Goal: Contribute content: Contribute content

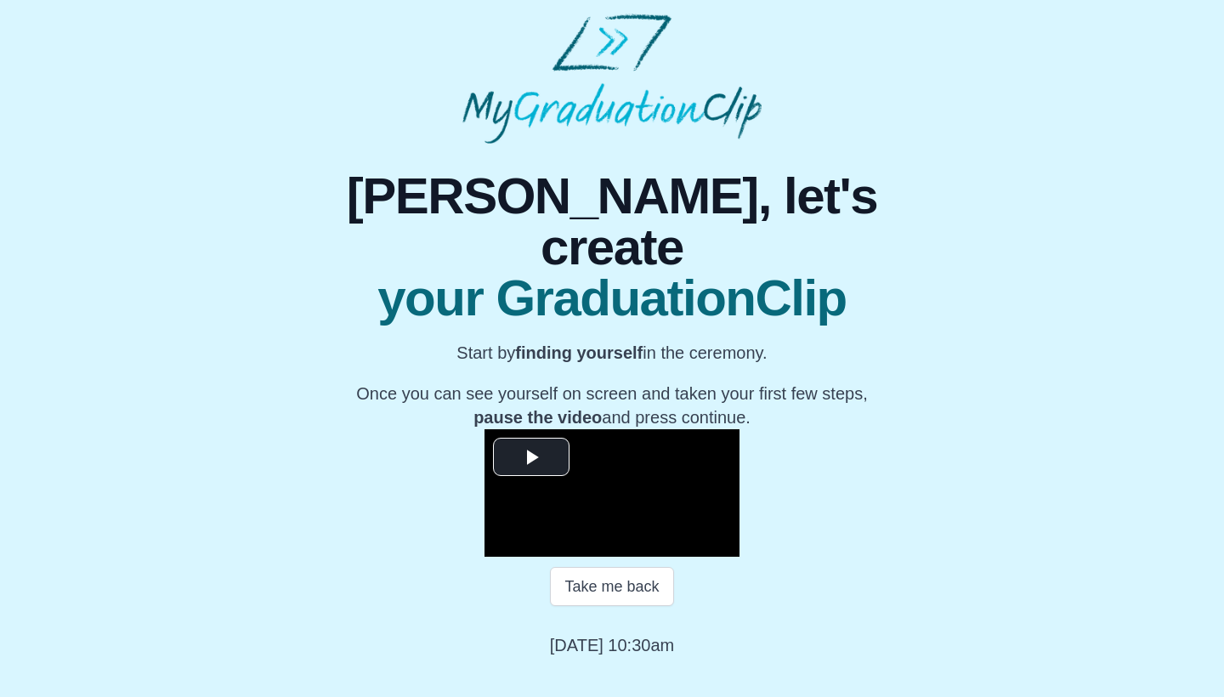
scroll to position [140, 0]
click at [531, 457] on span "Video Player" at bounding box center [531, 457] width 0 height 0
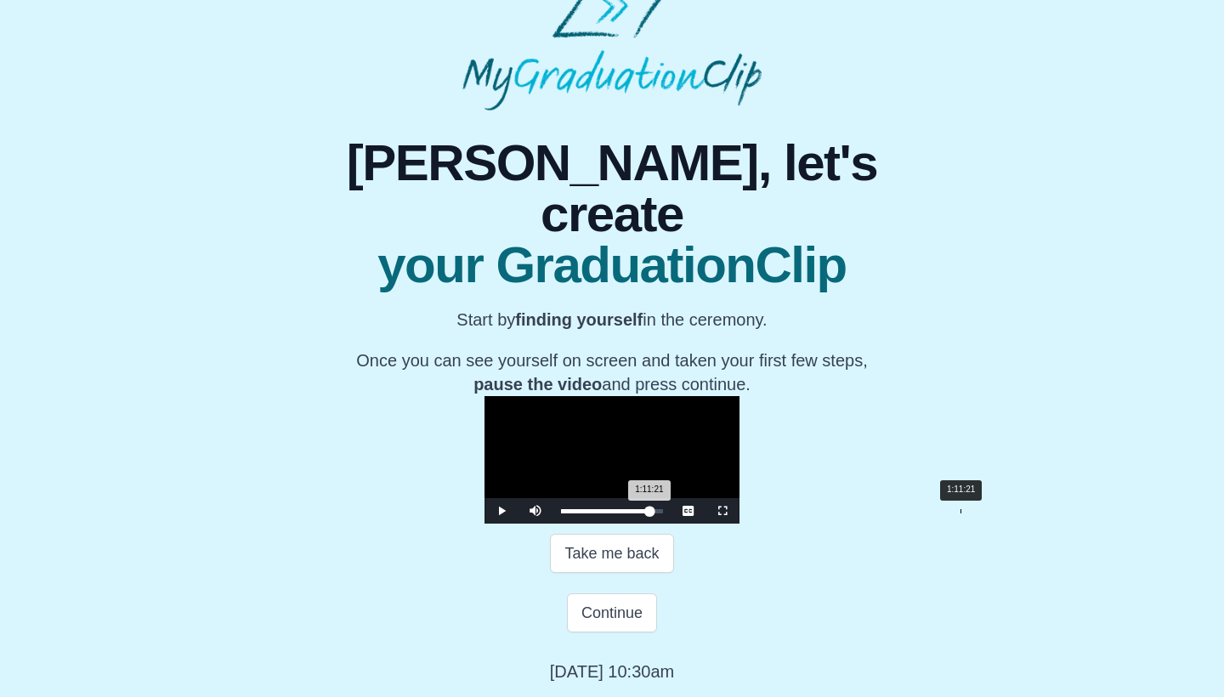
drag, startPoint x: 388, startPoint y: 563, endPoint x: 783, endPoint y: 563, distance: 395.2
click at [649, 513] on div "1:11:21 Progress : 0%" at bounding box center [605, 511] width 88 height 4
click at [671, 524] on div "Loaded : 0% 1:14:59 1:11:50 Progress : 0%" at bounding box center [611, 510] width 119 height 25
click at [653, 513] on div "1:14:06 Progress : 0%" at bounding box center [607, 511] width 92 height 4
click at [671, 524] on div "Loaded : 0% 1:01:47 1:14:46 Progress : 0%" at bounding box center [611, 510] width 119 height 25
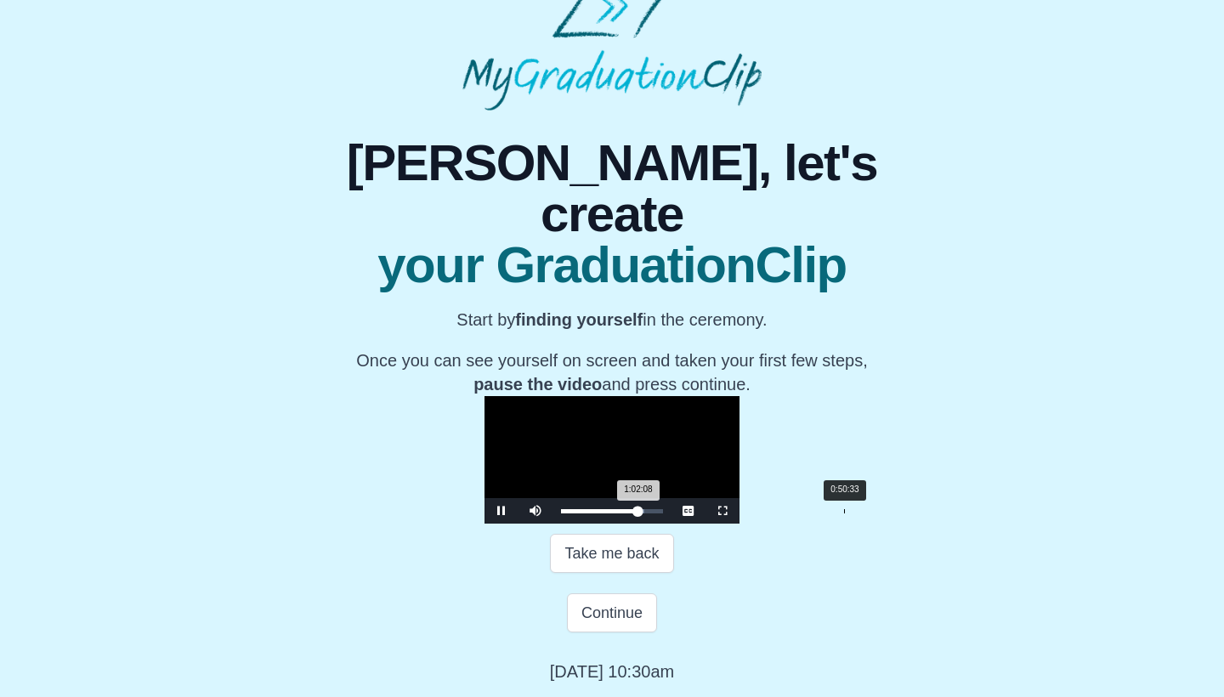
click at [665, 524] on div "Loaded : 0% 0:50:33 1:02:08 Progress : 0%" at bounding box center [611, 510] width 119 height 25
drag, startPoint x: 665, startPoint y: 567, endPoint x: 733, endPoint y: 569, distance: 67.2
click at [638, 513] on div "1:02:33 Progress : 0%" at bounding box center [599, 511] width 77 height 4
click at [918, 513] on div "1:03:45" at bounding box center [918, 511] width 1 height 4
click at [926, 513] on div "1:05:07" at bounding box center [926, 511] width 1 height 4
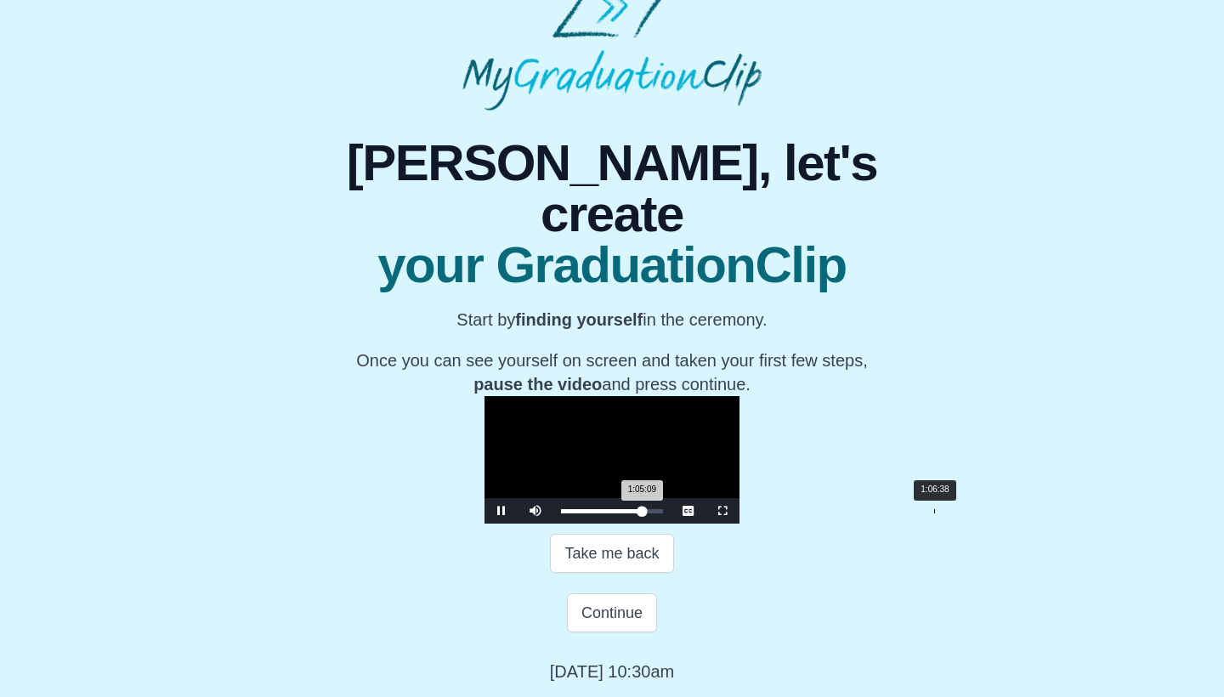
click at [934, 513] on div "1:06:38" at bounding box center [934, 511] width 1 height 4
click at [941, 513] on div "1:07:51" at bounding box center [941, 511] width 1 height 4
click at [663, 513] on div "Loaded : 0% 1:09:13 1:09:13 Progress : 0%" at bounding box center [612, 511] width 102 height 4
click at [501, 511] on span "Video Player" at bounding box center [501, 511] width 0 height 0
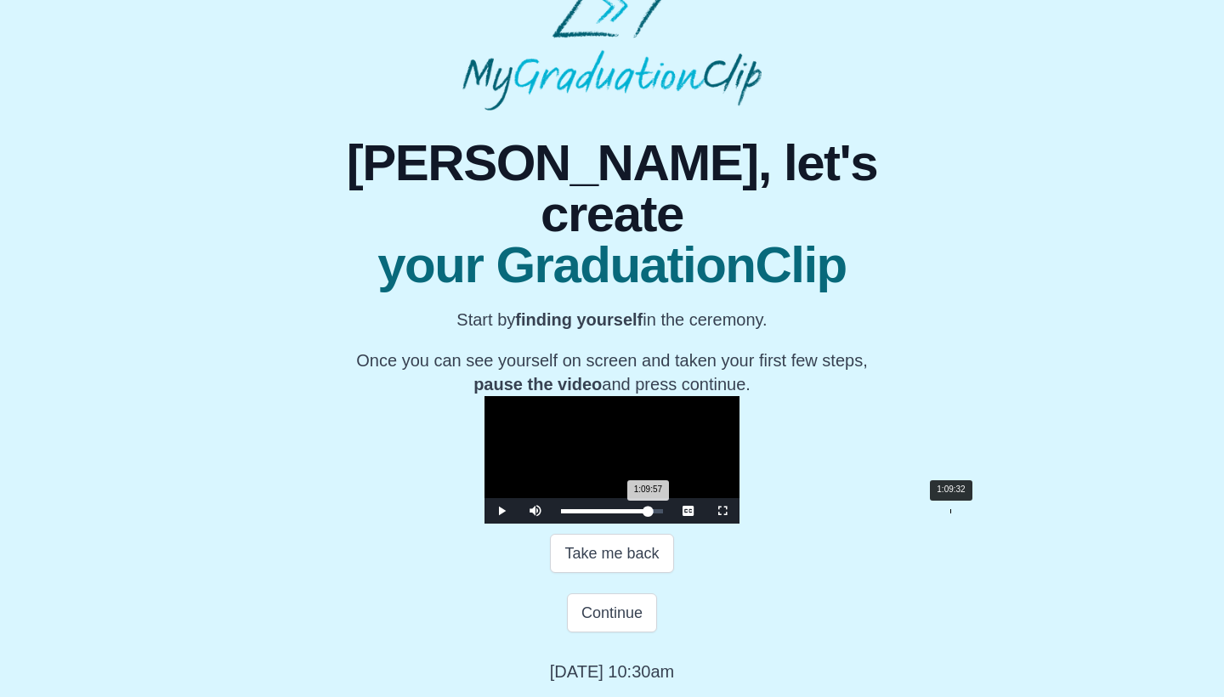
click at [648, 509] on div "1:09:57 Progress : 0%" at bounding box center [604, 511] width 87 height 4
click at [501, 511] on span "Video Player" at bounding box center [501, 511] width 0 height 0
click at [601, 605] on button "Continue" at bounding box center [612, 612] width 90 height 39
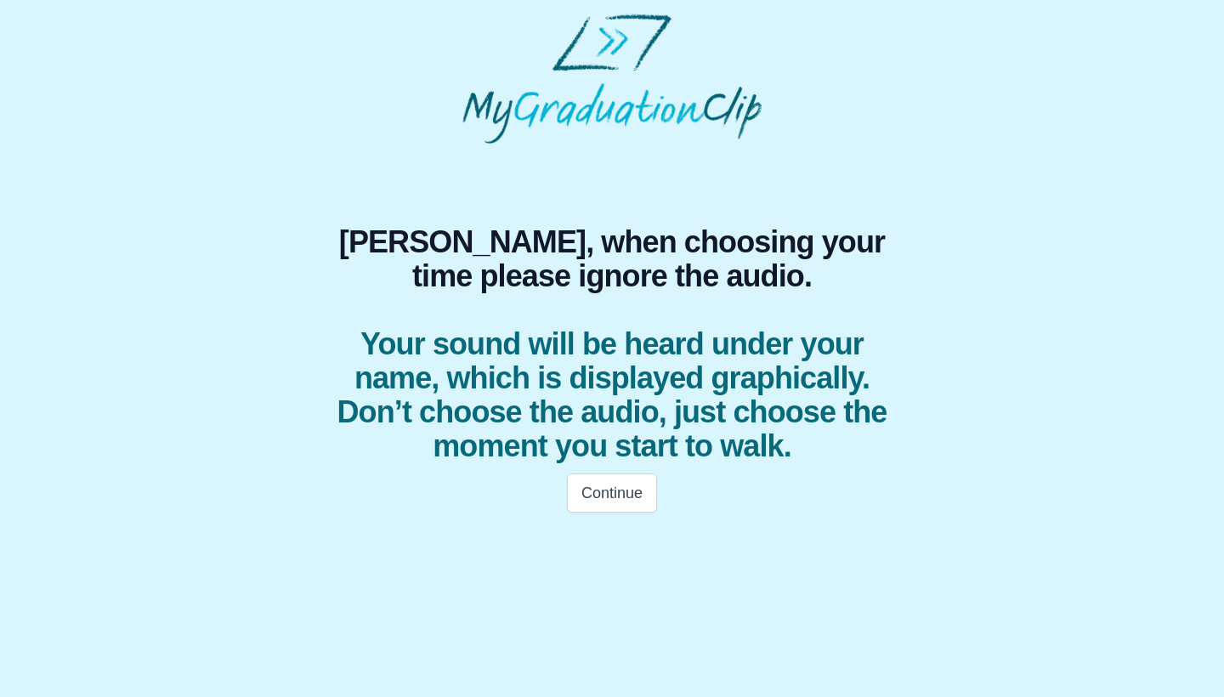
scroll to position [0, 0]
click at [609, 499] on button "Continue" at bounding box center [612, 492] width 90 height 39
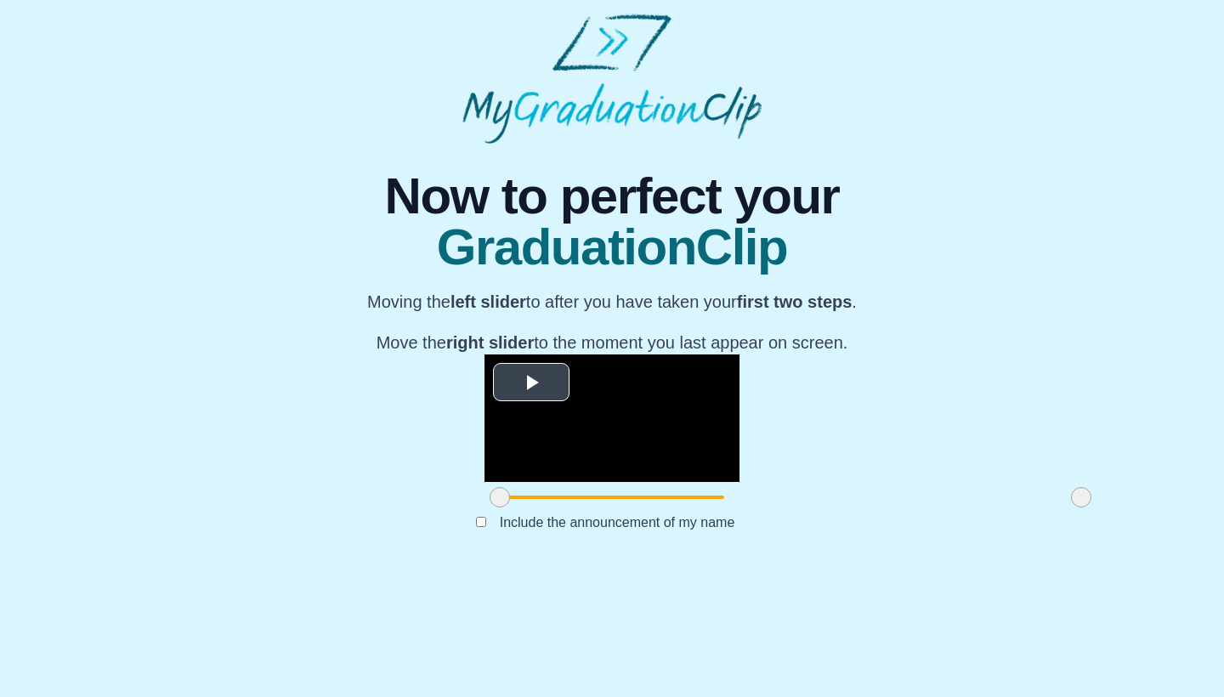
scroll to position [99, 0]
click at [531, 382] on span "Video Player" at bounding box center [531, 382] width 0 height 0
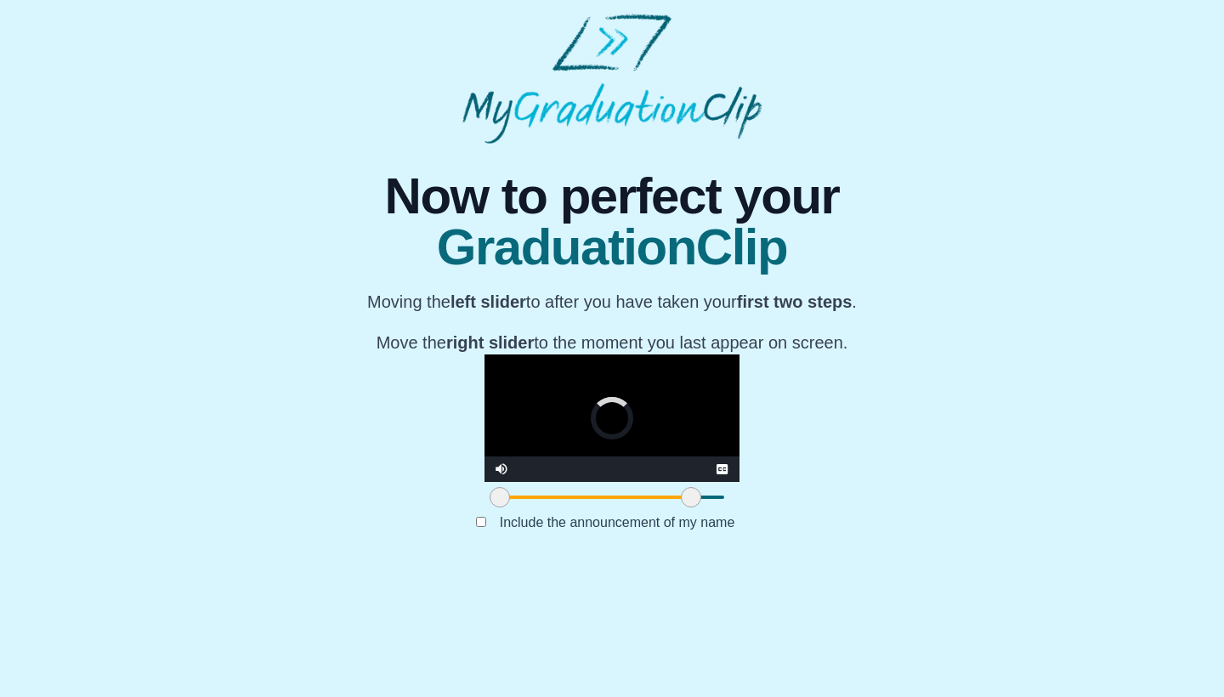
drag, startPoint x: 904, startPoint y: 614, endPoint x: 521, endPoint y: 620, distance: 383.4
click at [681, 507] on span at bounding box center [691, 497] width 20 height 20
click at [588, 446] on video "Video Player" at bounding box center [611, 417] width 255 height 127
click at [690, 507] on span at bounding box center [700, 497] width 20 height 20
drag, startPoint x: 316, startPoint y: 617, endPoint x: 476, endPoint y: 612, distance: 159.9
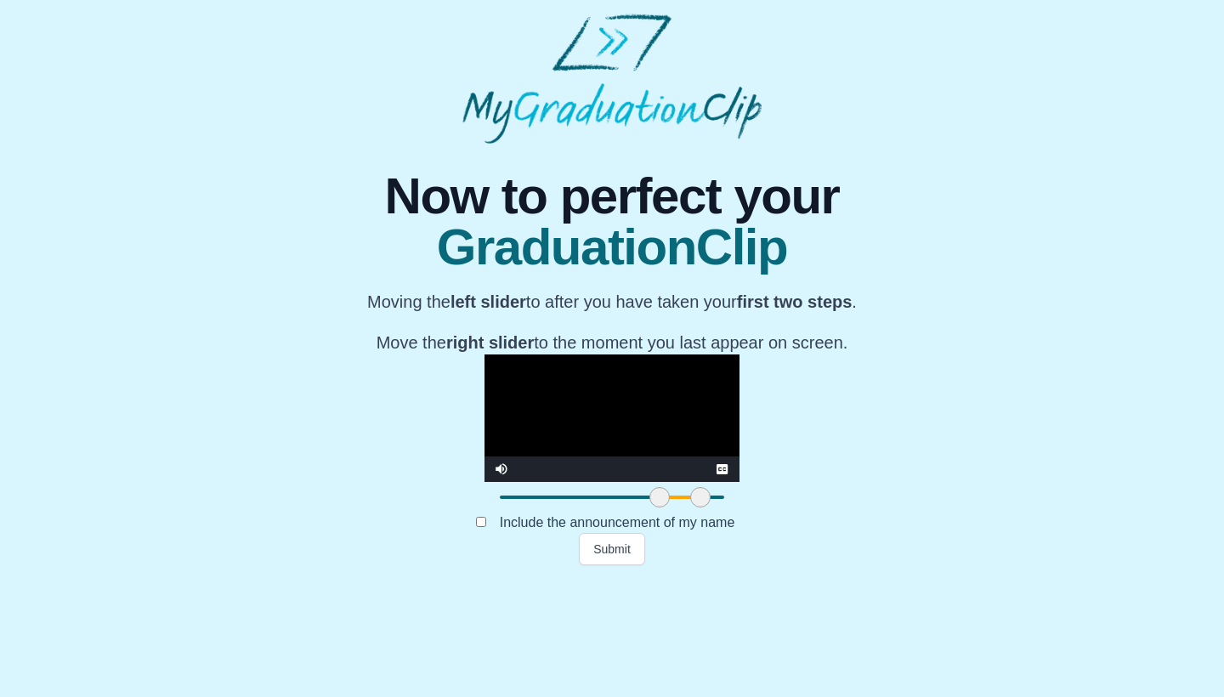
click at [649, 507] on span at bounding box center [659, 497] width 20 height 20
drag, startPoint x: 524, startPoint y: 614, endPoint x: 573, endPoint y: 615, distance: 49.3
click at [739, 507] on span at bounding box center [749, 497] width 20 height 20
click at [614, 421] on video "Video Player" at bounding box center [611, 417] width 255 height 127
drag, startPoint x: 478, startPoint y: 620, endPoint x: 455, endPoint y: 618, distance: 23.0
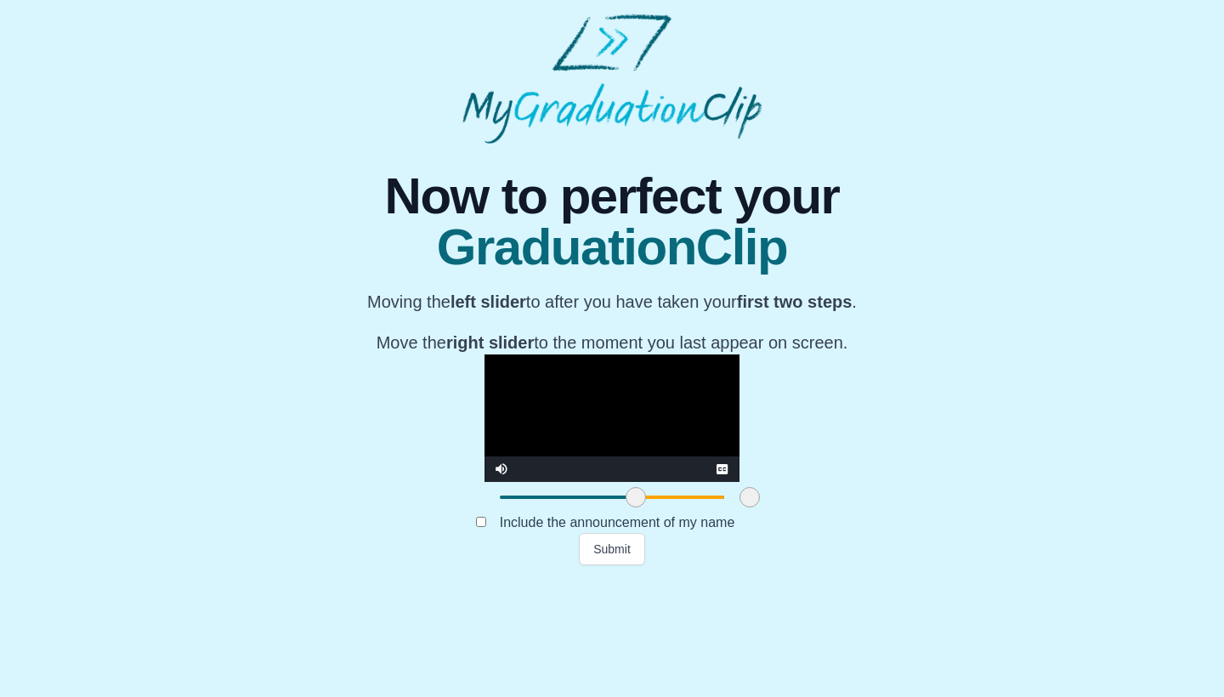
click at [626, 507] on span at bounding box center [636, 497] width 20 height 20
click at [512, 482] on video "Video Player" at bounding box center [611, 417] width 255 height 127
drag, startPoint x: 570, startPoint y: 620, endPoint x: 508, endPoint y: 626, distance: 62.3
click at [672, 512] on div at bounding box center [687, 497] width 31 height 31
click at [549, 482] on video "Video Player" at bounding box center [611, 417] width 255 height 127
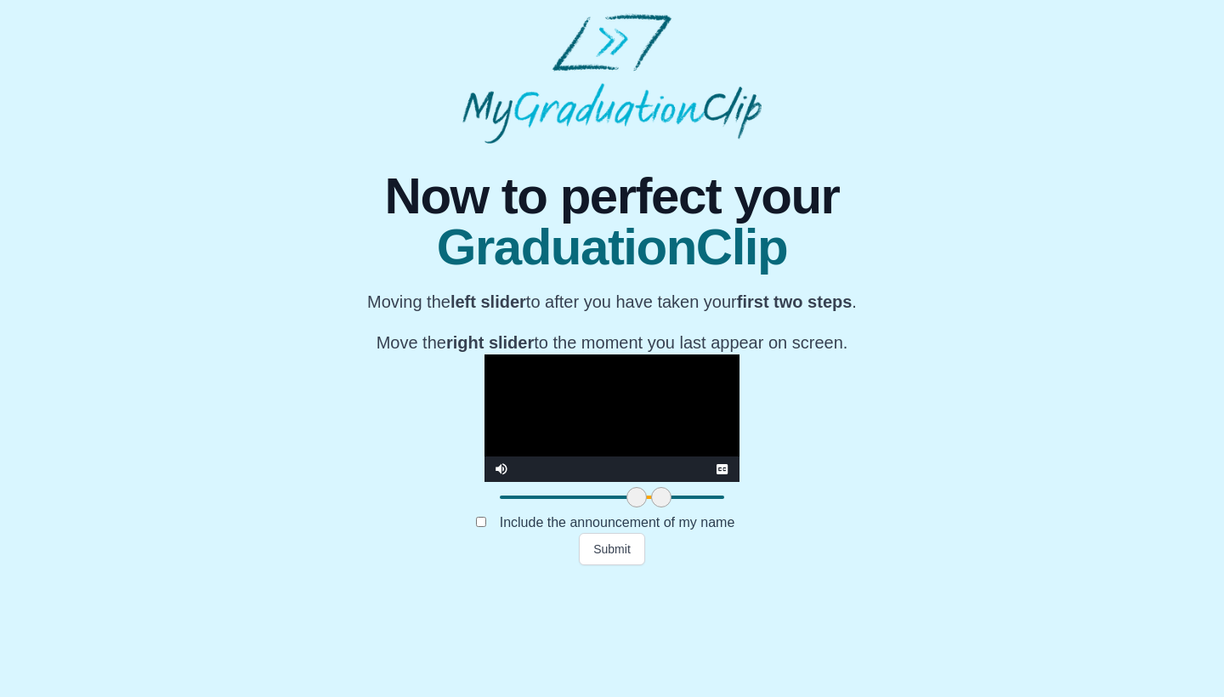
drag, startPoint x: 510, startPoint y: 617, endPoint x: 484, endPoint y: 620, distance: 26.6
click at [651, 507] on span at bounding box center [661, 497] width 20 height 20
click at [637, 383] on video "Video Player" at bounding box center [611, 417] width 255 height 127
click at [609, 565] on button "Submit" at bounding box center [612, 549] width 66 height 32
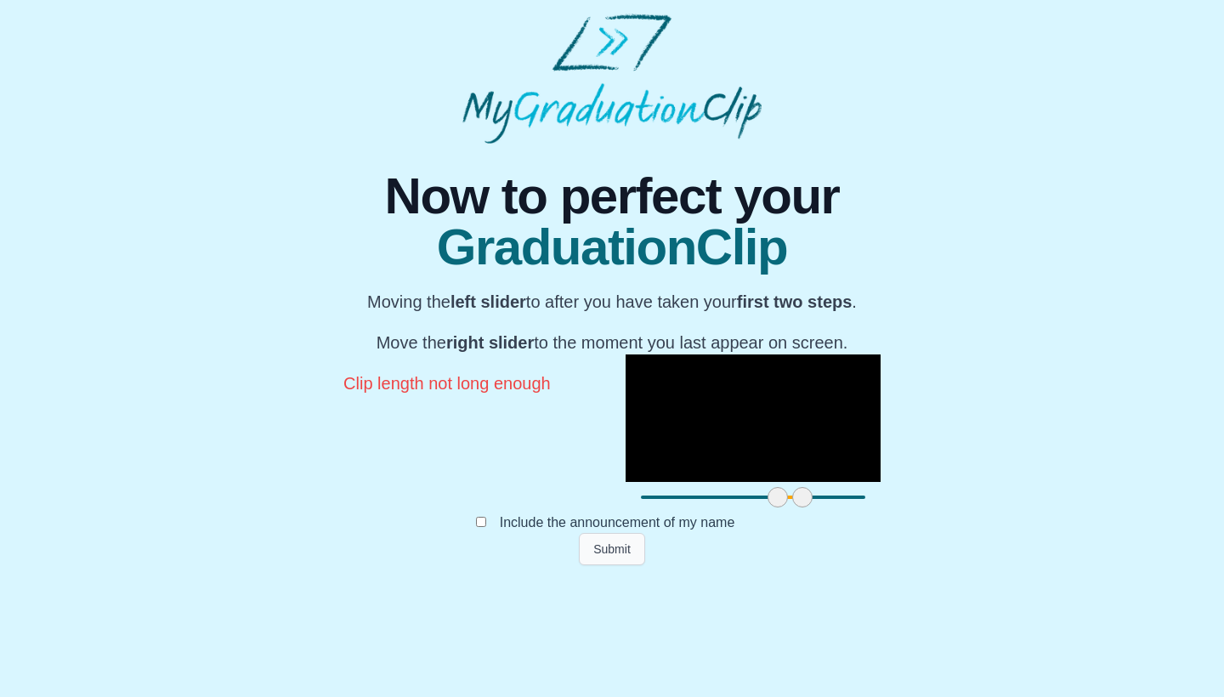
scroll to position [140, 0]
drag, startPoint x: 459, startPoint y: 611, endPoint x: 447, endPoint y: 618, distance: 13.7
click at [755, 507] on span at bounding box center [765, 497] width 20 height 20
click at [626, 463] on video "Video Player" at bounding box center [753, 417] width 255 height 127
drag, startPoint x: 484, startPoint y: 619, endPoint x: 549, endPoint y: 623, distance: 65.6
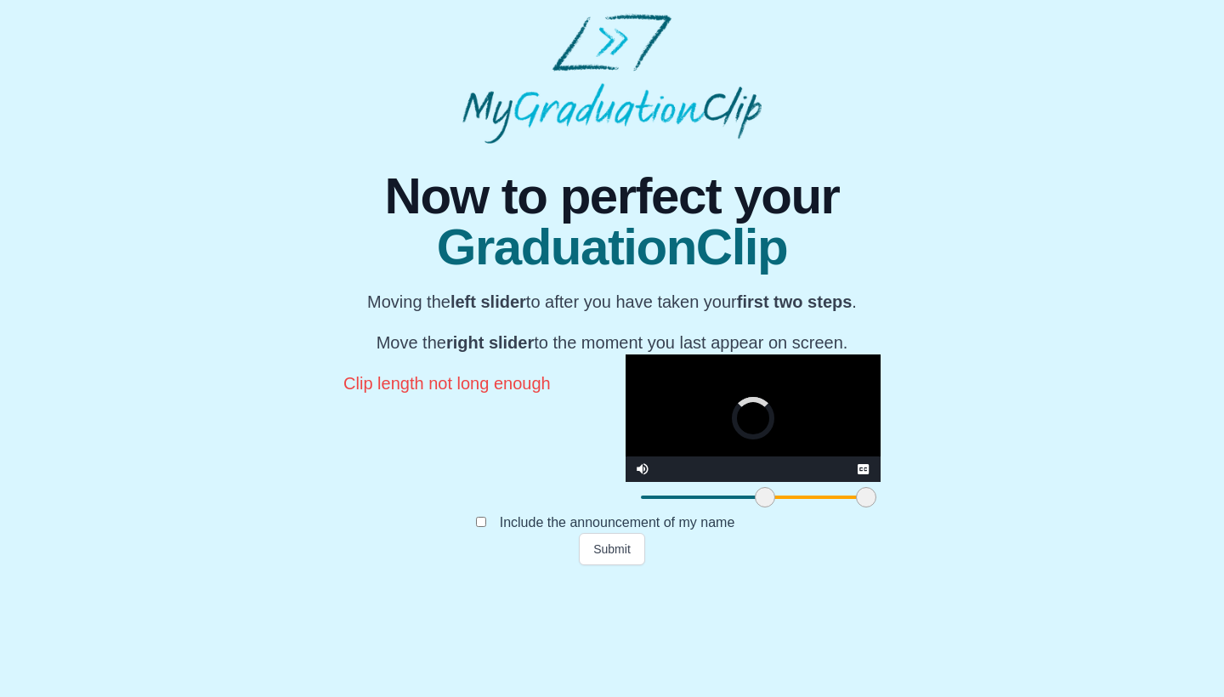
click at [856, 507] on span at bounding box center [866, 497] width 20 height 20
click at [606, 565] on button "Submit" at bounding box center [612, 549] width 66 height 32
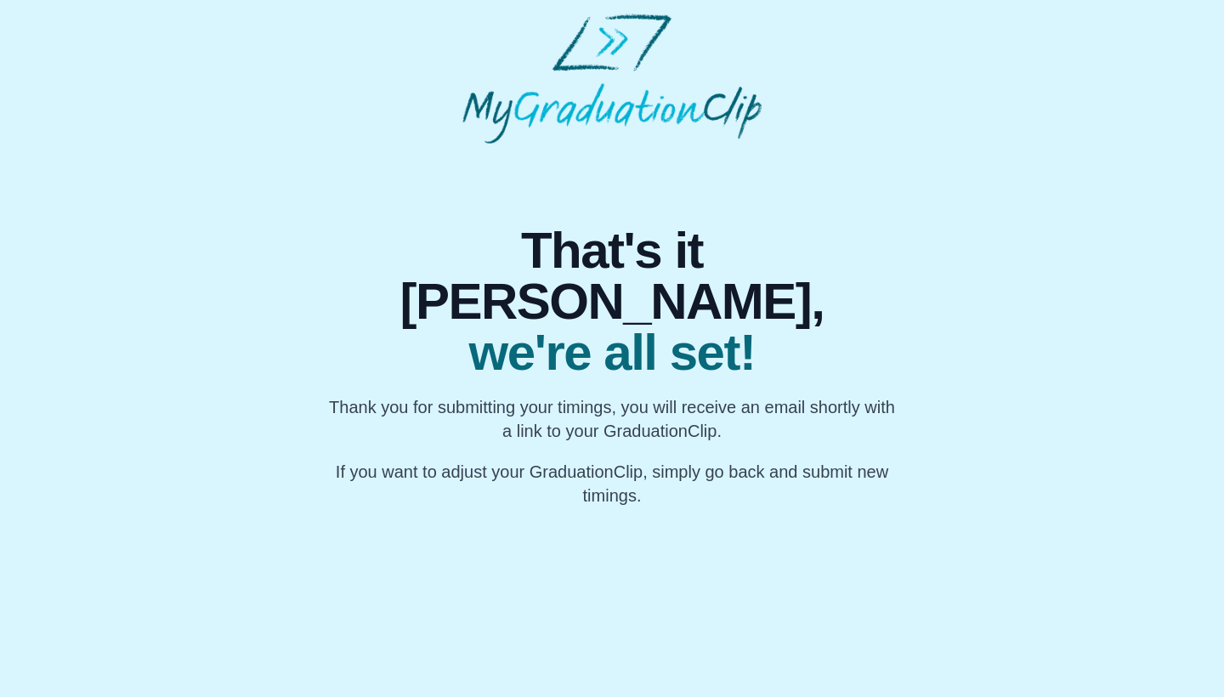
scroll to position [0, 0]
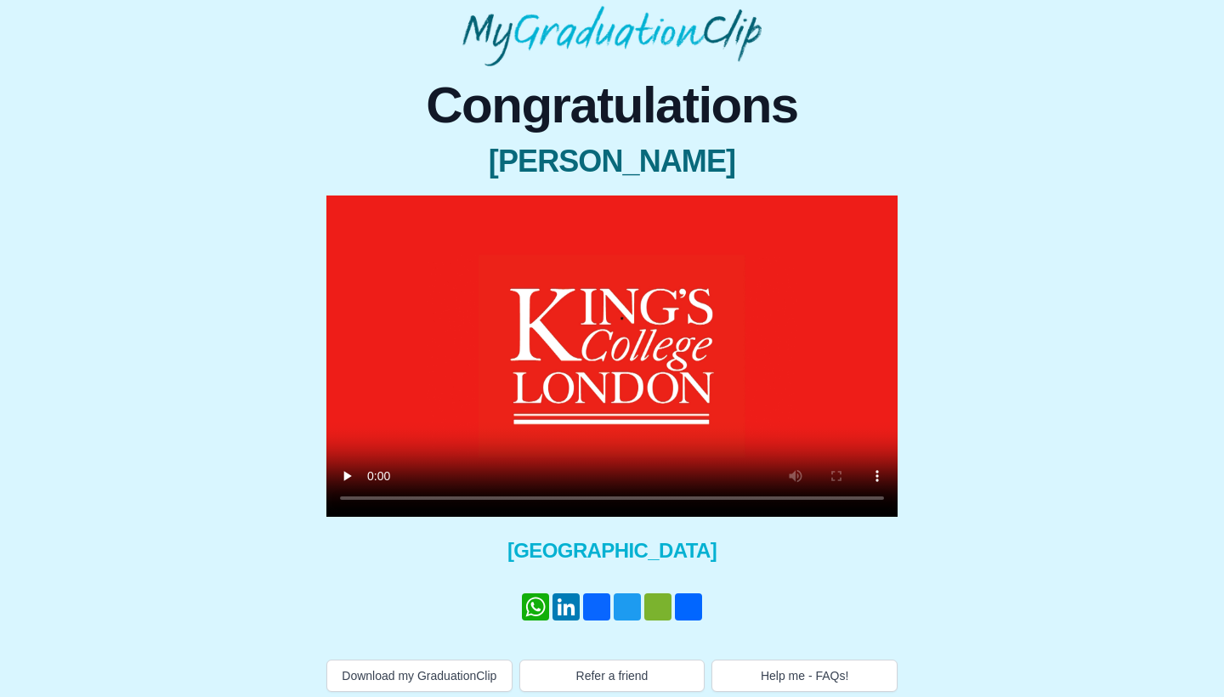
scroll to position [76, 0]
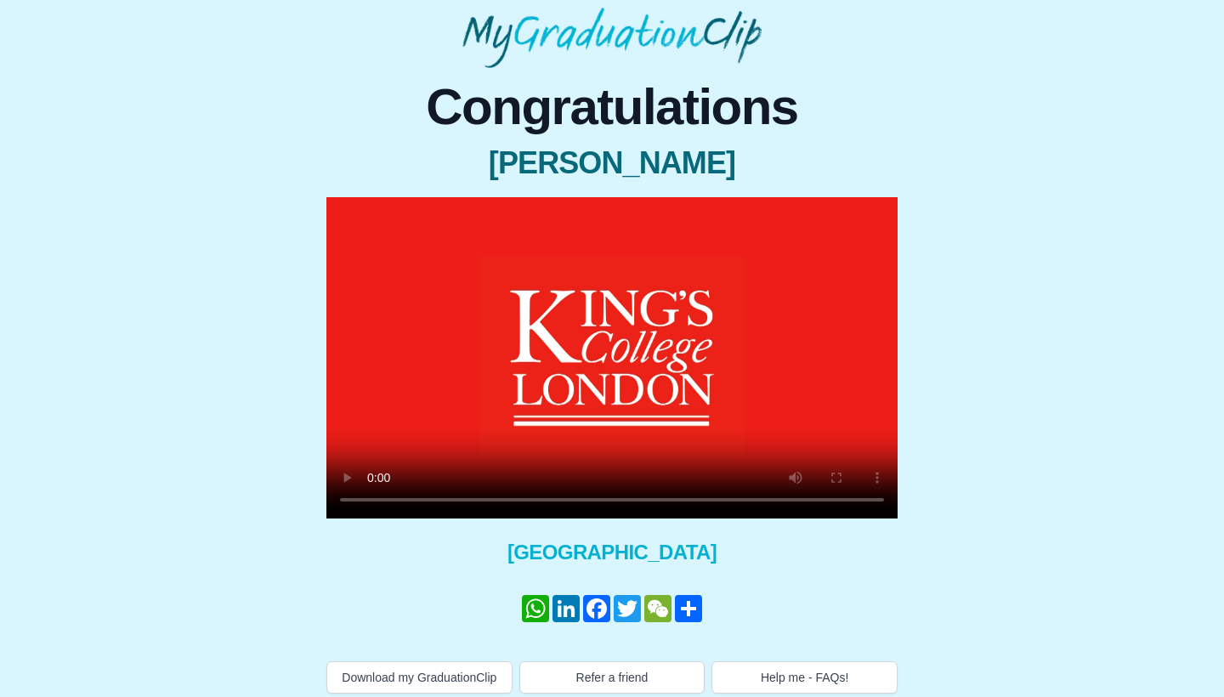
click at [618, 364] on video at bounding box center [611, 357] width 571 height 321
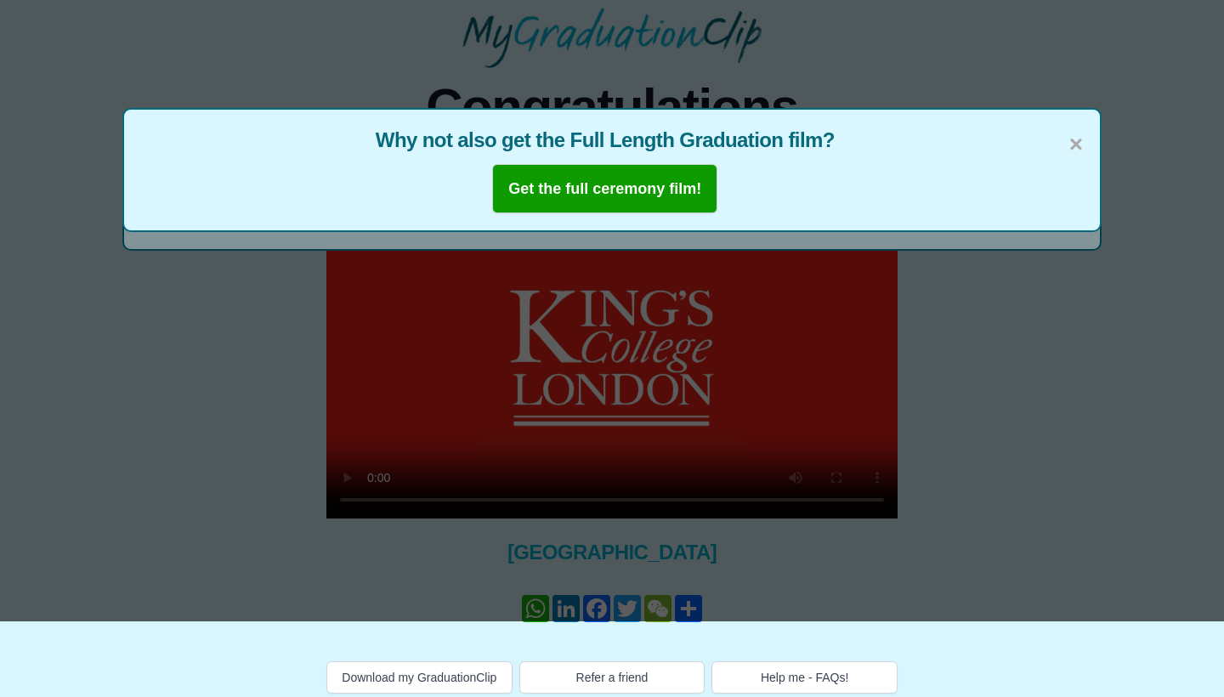
click at [1071, 150] on span "×" at bounding box center [1076, 145] width 14 height 36
